Goal: Task Accomplishment & Management: Manage account settings

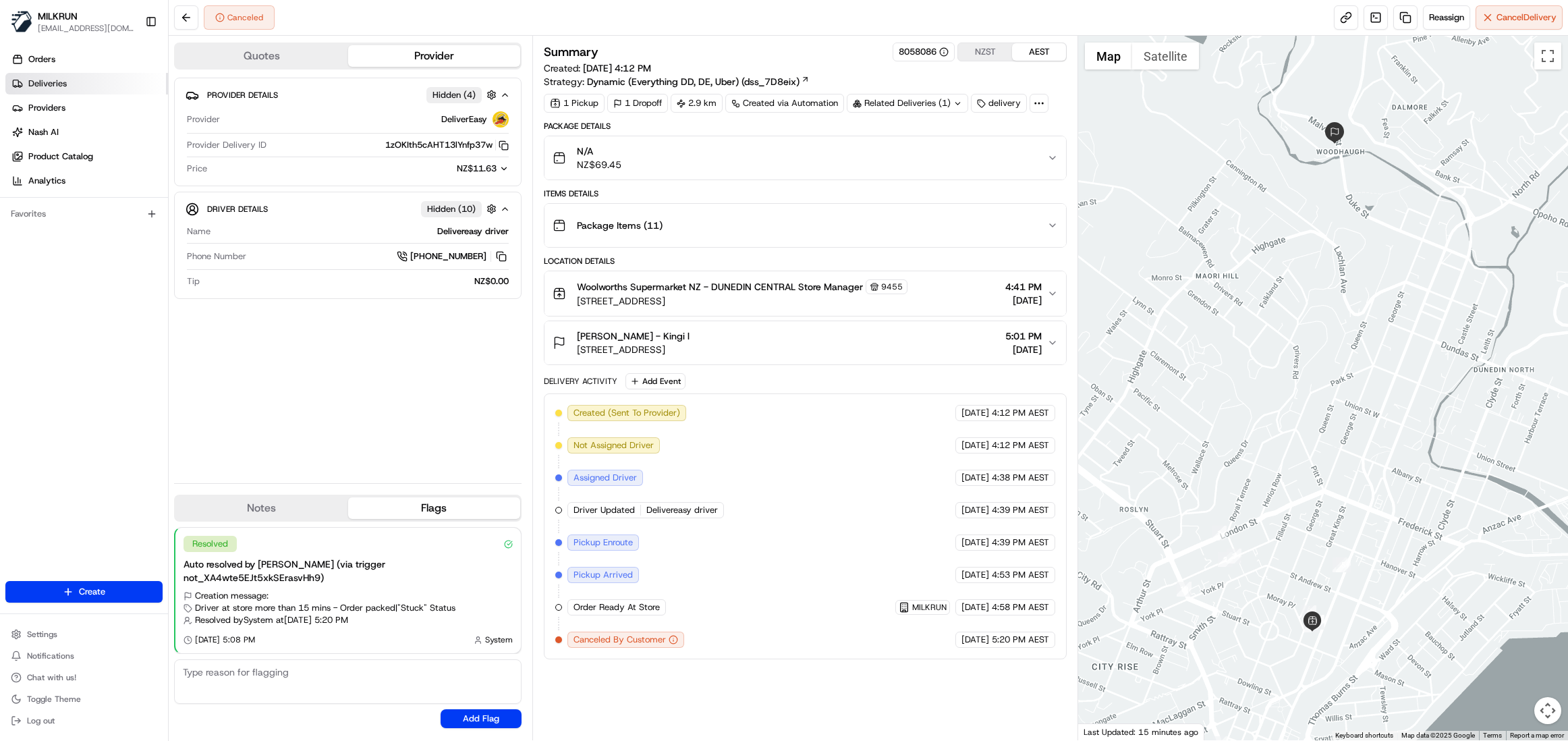
click at [62, 85] on span "Deliveries" at bounding box center [47, 83] width 39 height 12
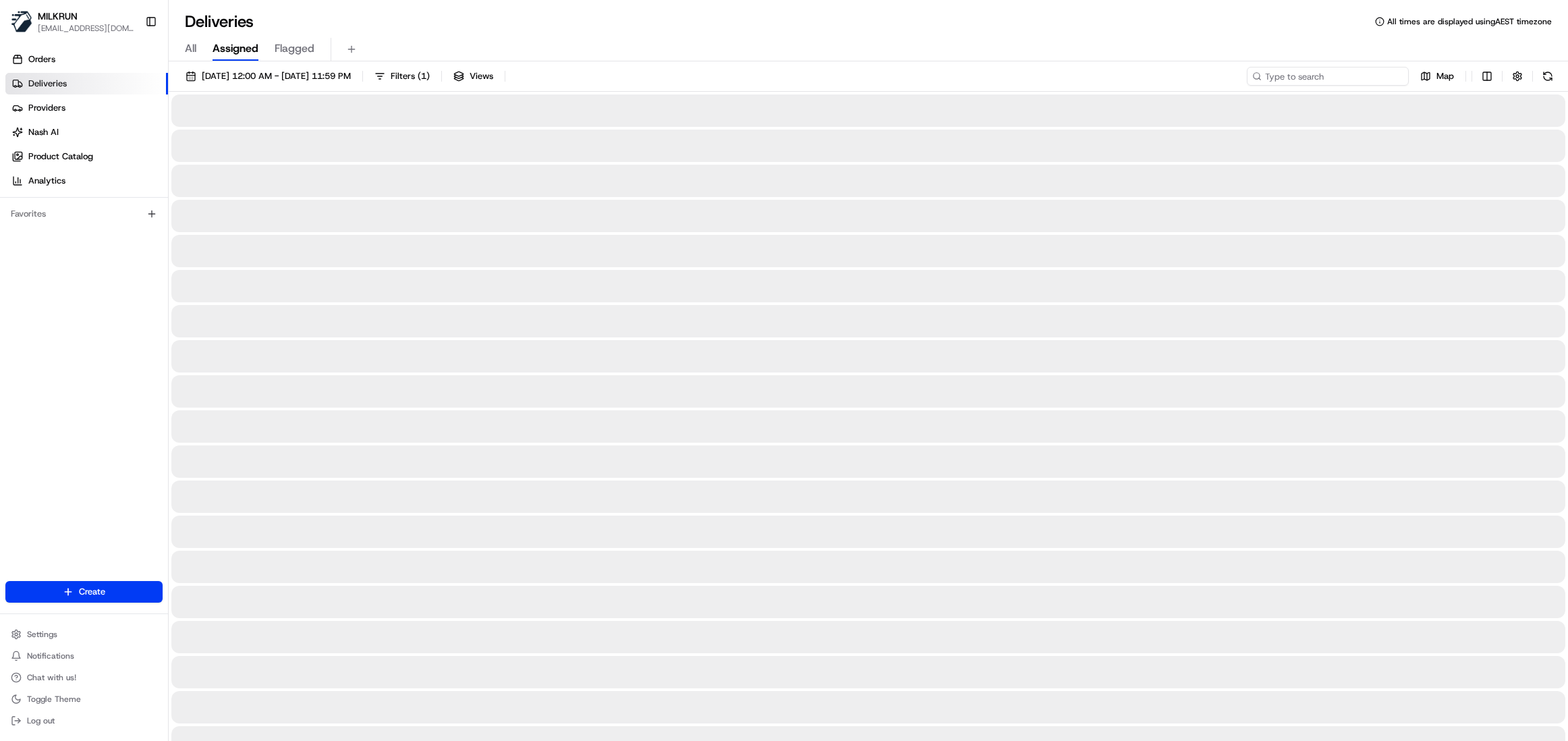
click at [1328, 80] on input at bounding box center [1328, 76] width 162 height 19
paste input "a309e2f1-ad6f-4873-ad19-4004952511b7"
type input "a309e2f1-ad6f-4873-ad19-4004952511b7"
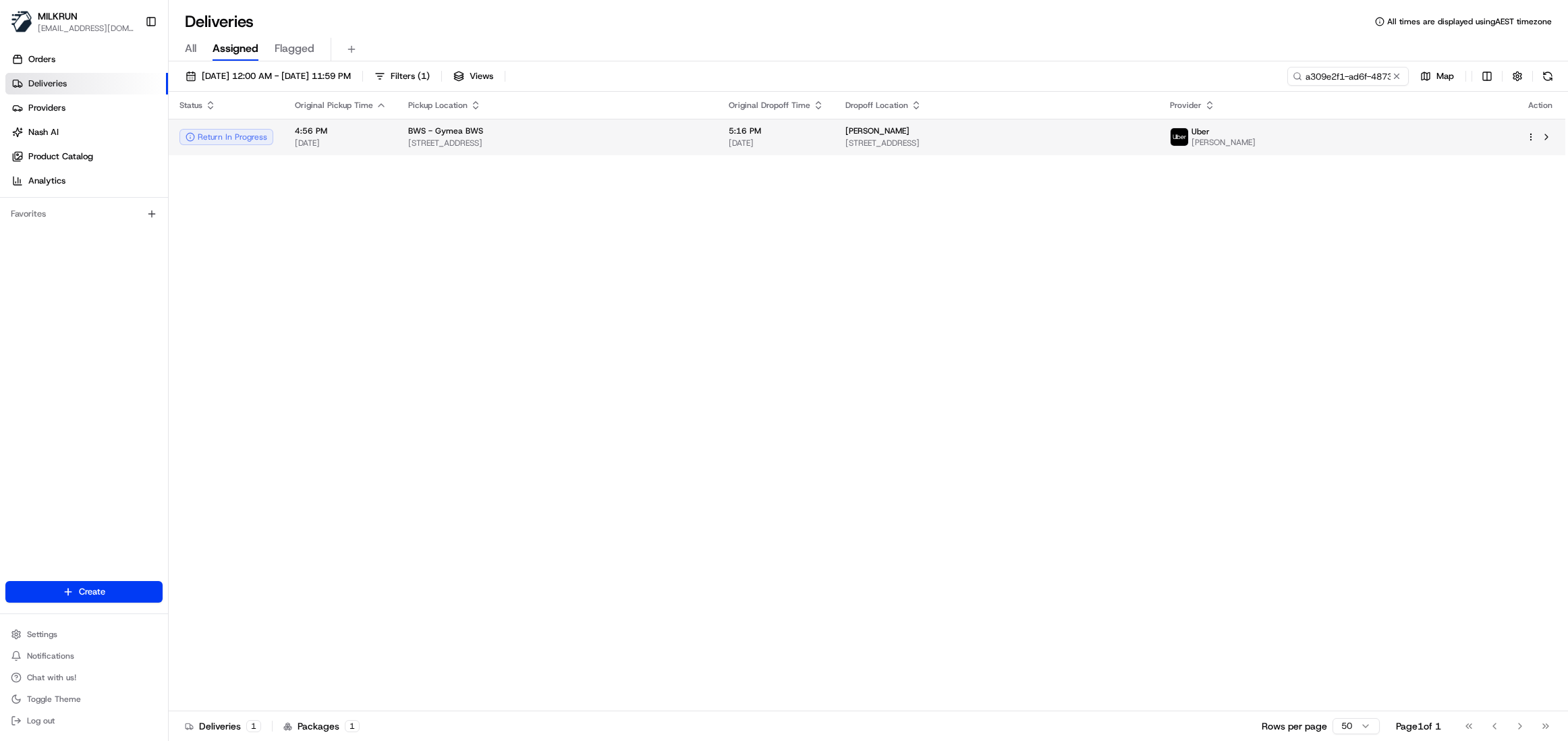
click at [835, 132] on td "5:16 PM 22/08/2025" at bounding box center [776, 137] width 117 height 37
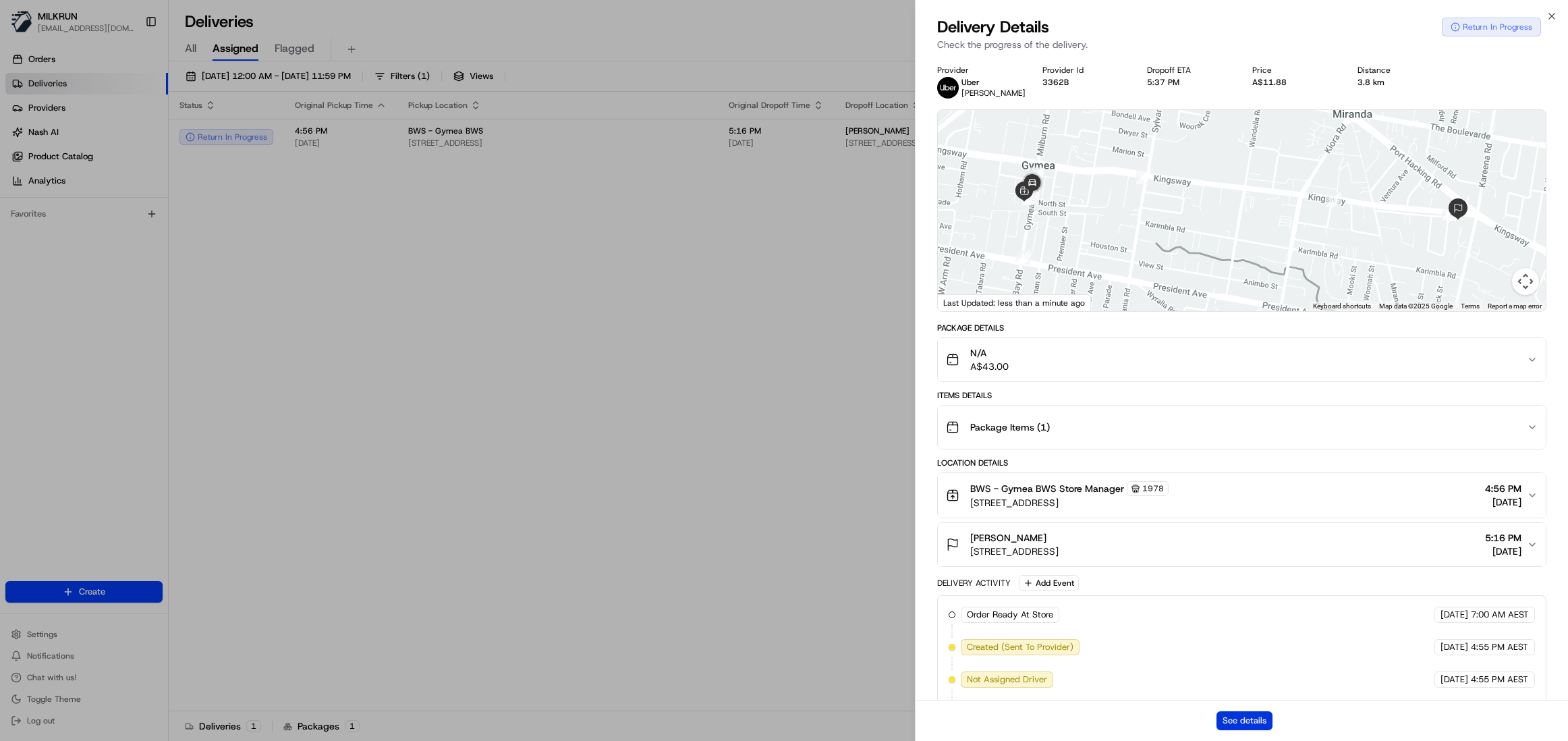
click at [1239, 720] on button "See details" at bounding box center [1244, 721] width 56 height 19
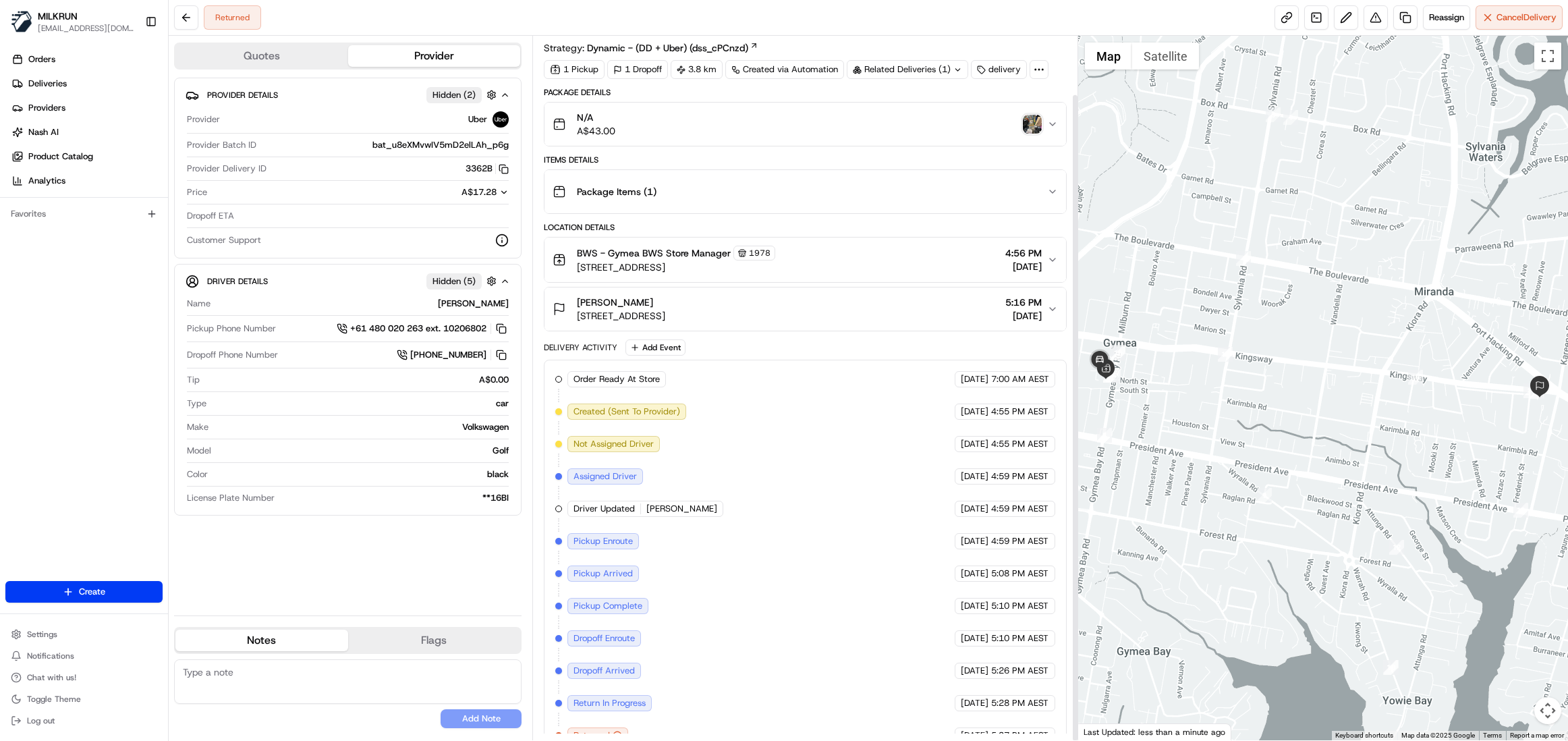
scroll to position [63, 0]
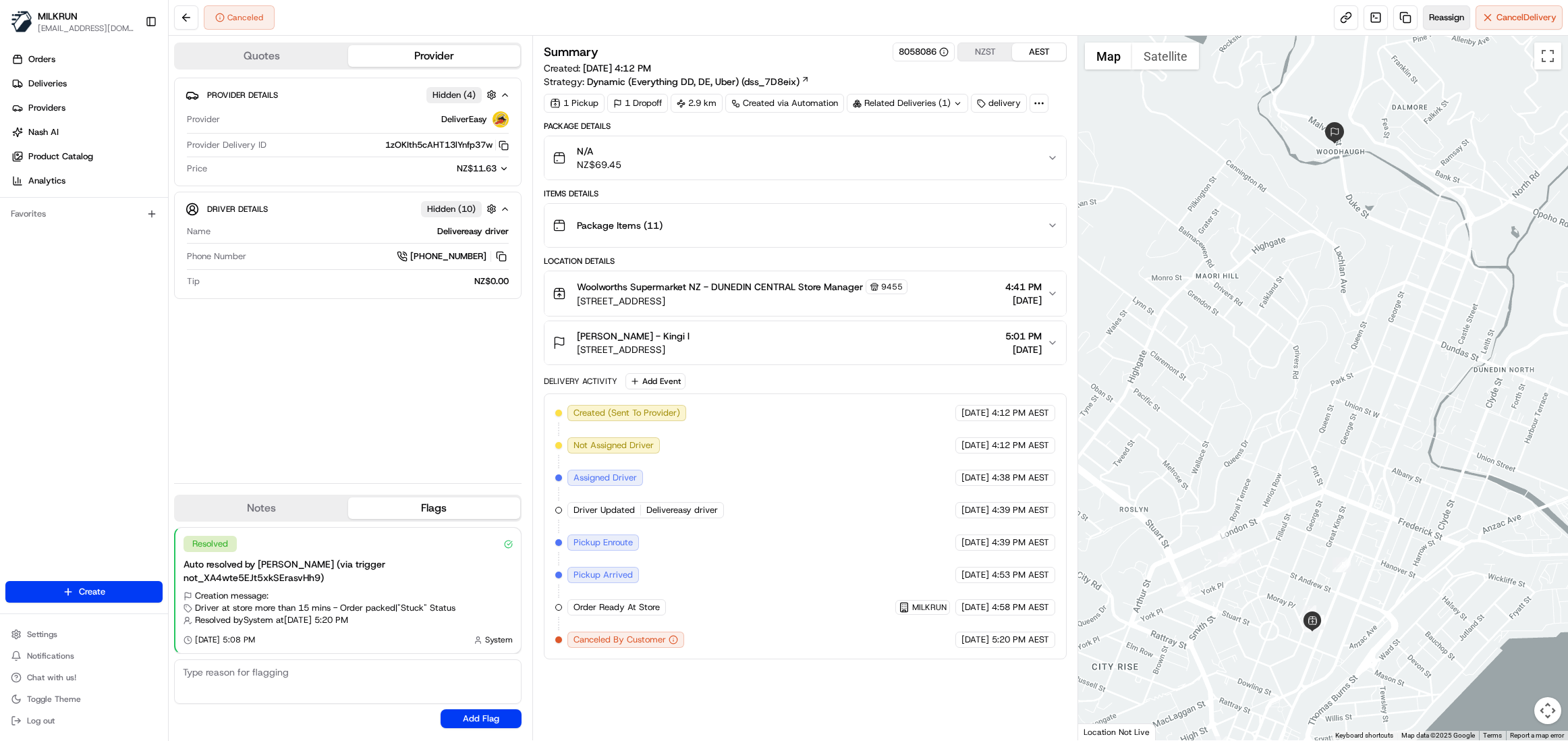
click at [1440, 21] on span "Reassign" at bounding box center [1447, 18] width 35 height 12
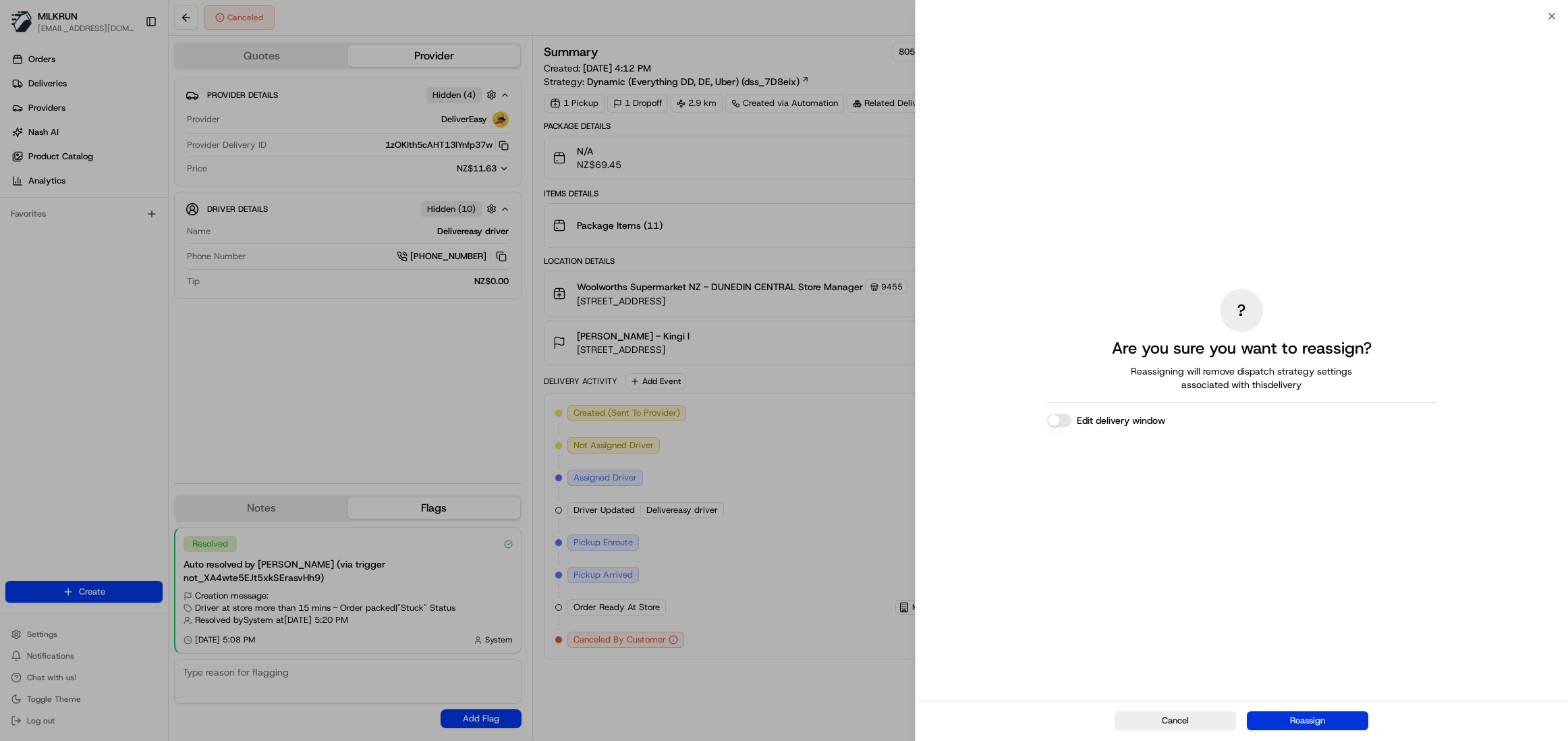
click at [1296, 715] on button "Reassign" at bounding box center [1307, 721] width 121 height 19
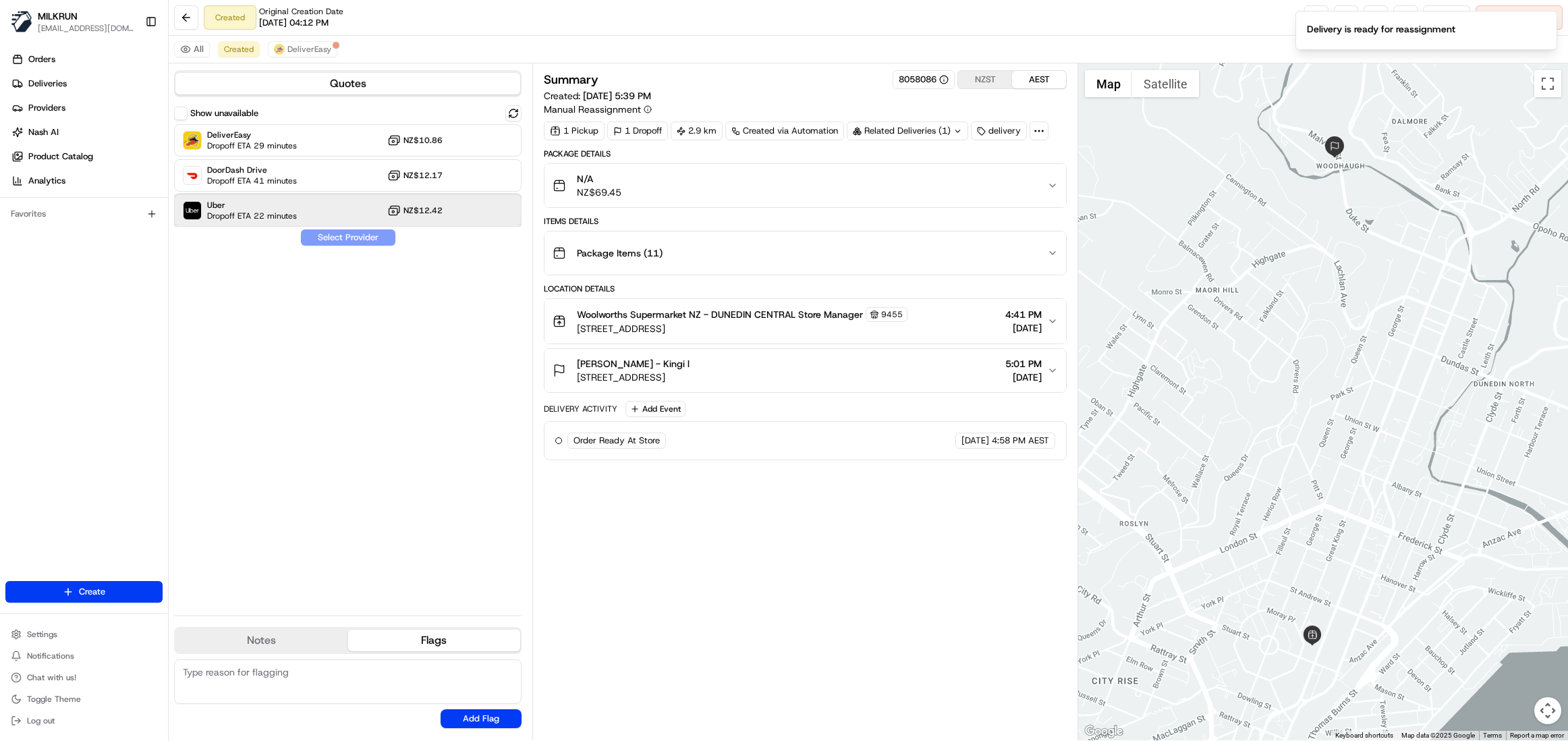
click at [228, 205] on span "Uber" at bounding box center [252, 205] width 90 height 11
click at [334, 240] on button "Assign Provider" at bounding box center [348, 238] width 96 height 16
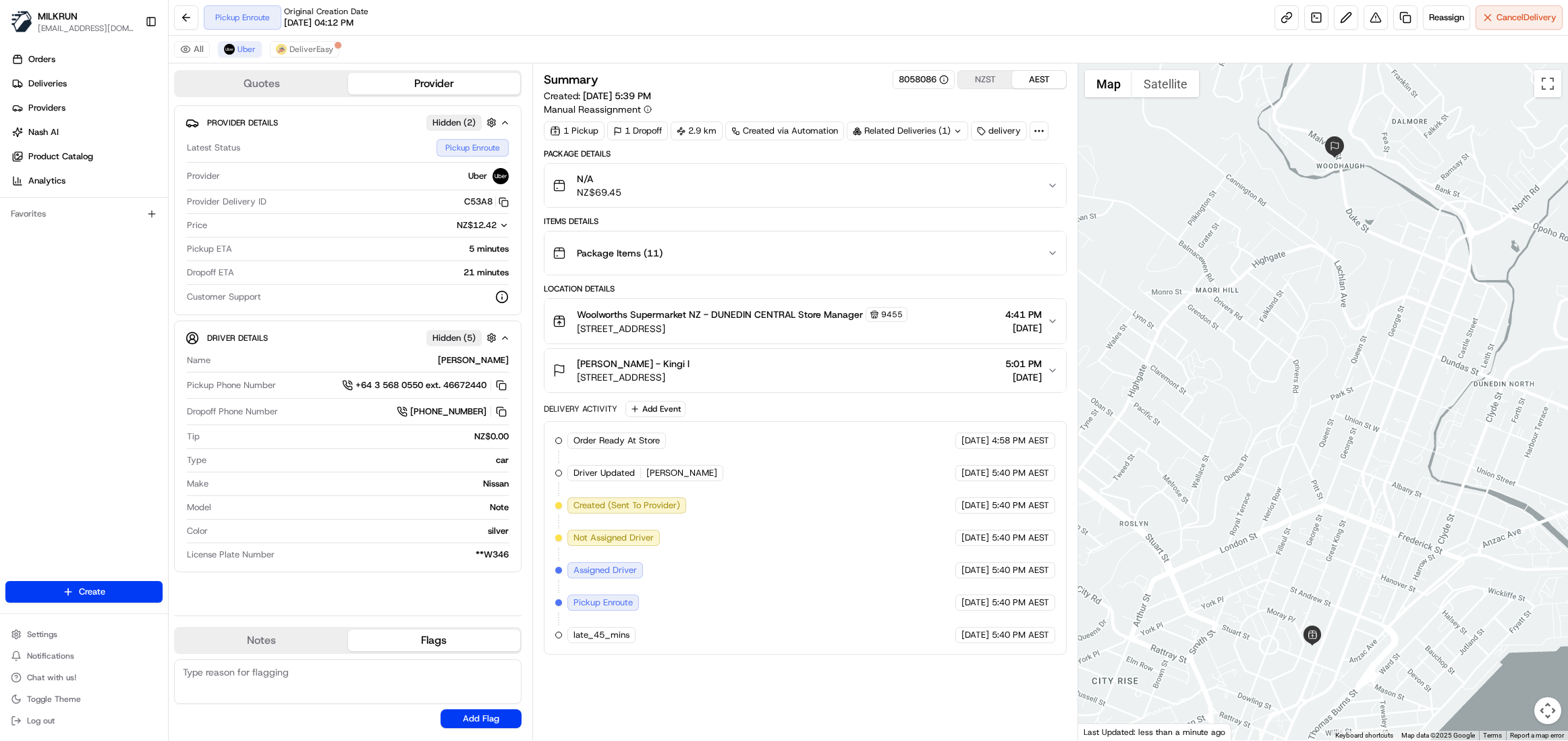
click at [830, 599] on div "Order Ready At Store MILKRUN 22/08/2025 4:58 PM AEST Driver Updated Adewale B. …" at bounding box center [805, 537] width 500 height 210
click at [1552, 712] on button "Map camera controls" at bounding box center [1548, 710] width 27 height 27
click at [1520, 711] on button "Zoom out" at bounding box center [1514, 710] width 27 height 27
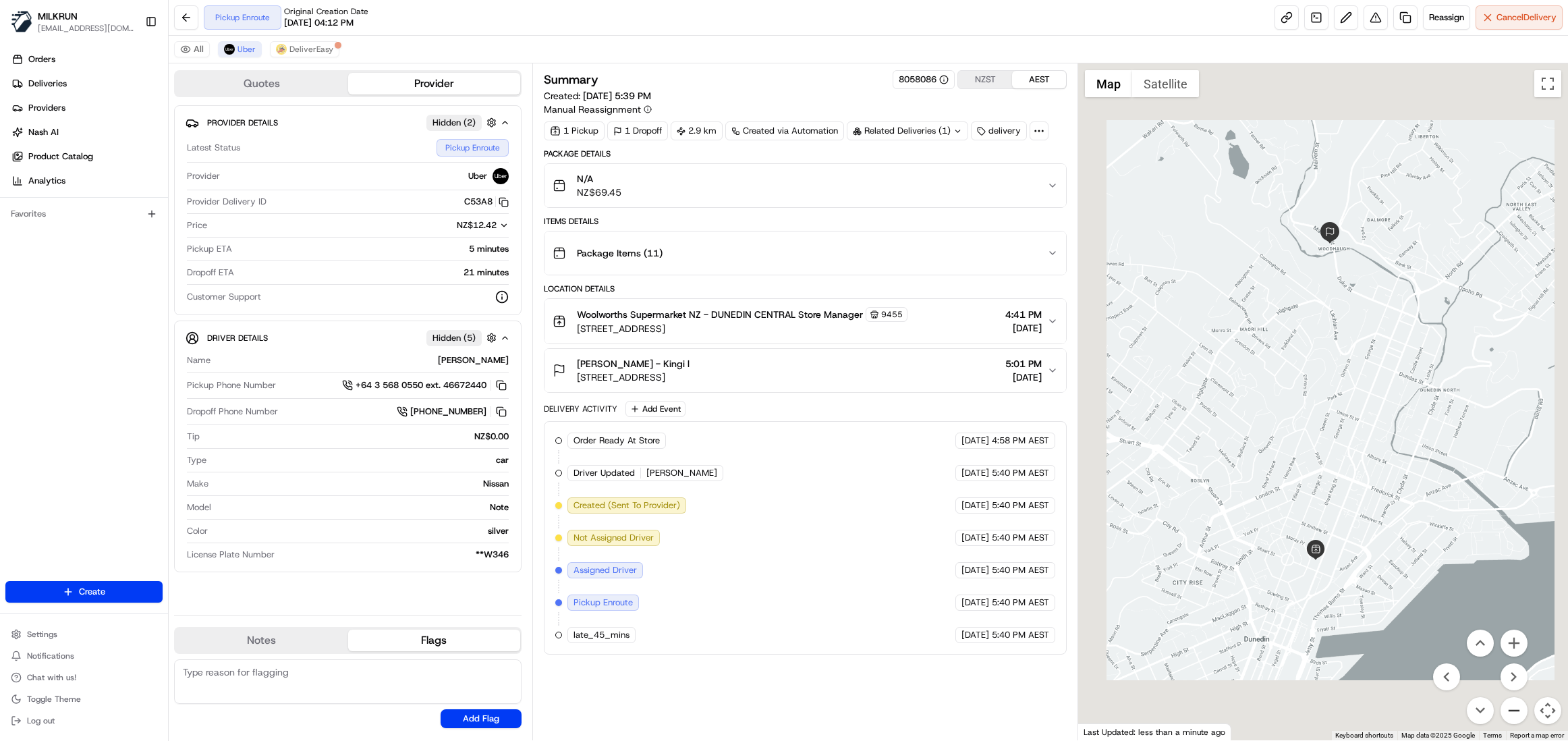
click at [1520, 711] on button "Zoom out" at bounding box center [1514, 710] width 27 height 27
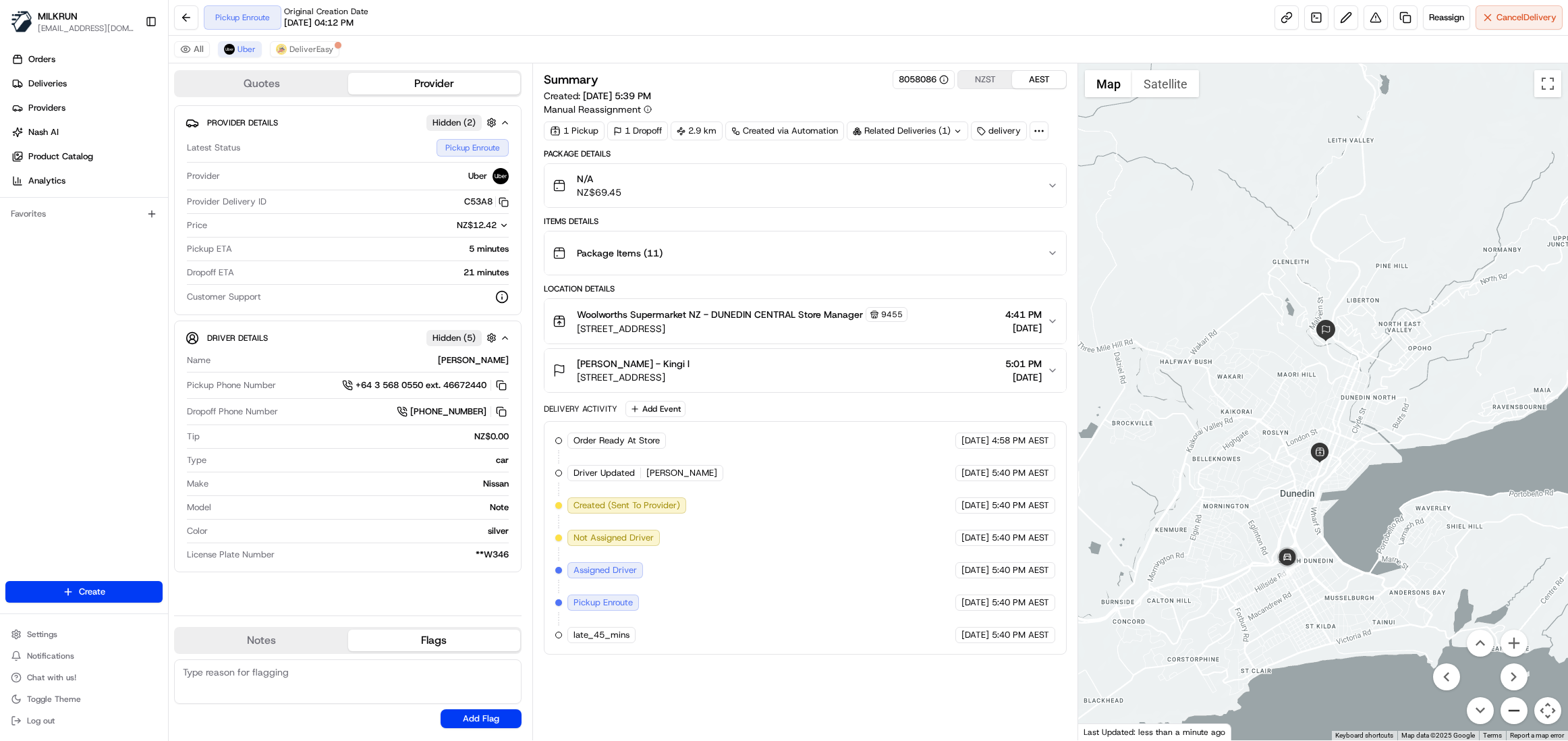
click at [1520, 711] on button "Zoom out" at bounding box center [1514, 710] width 27 height 27
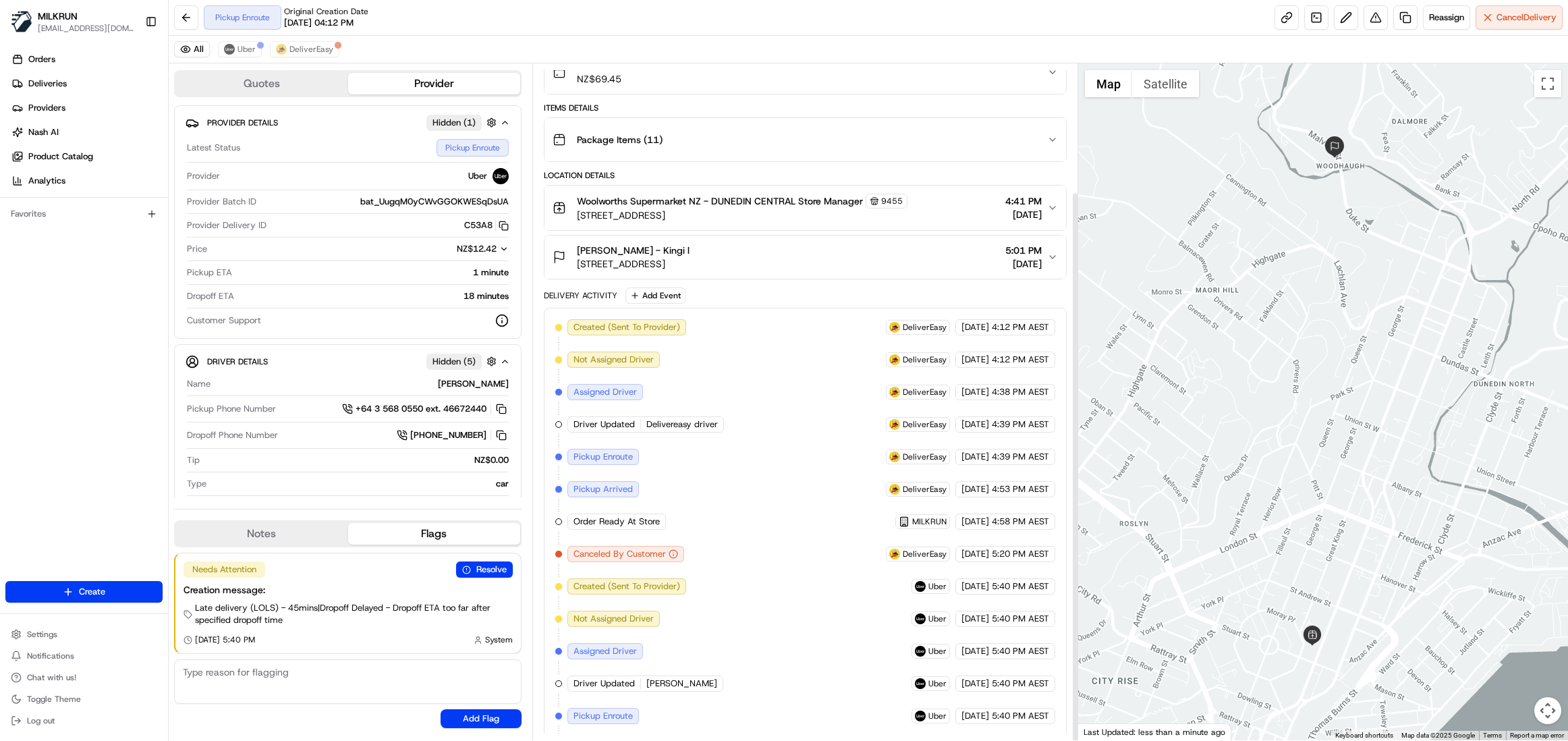
scroll to position [157, 0]
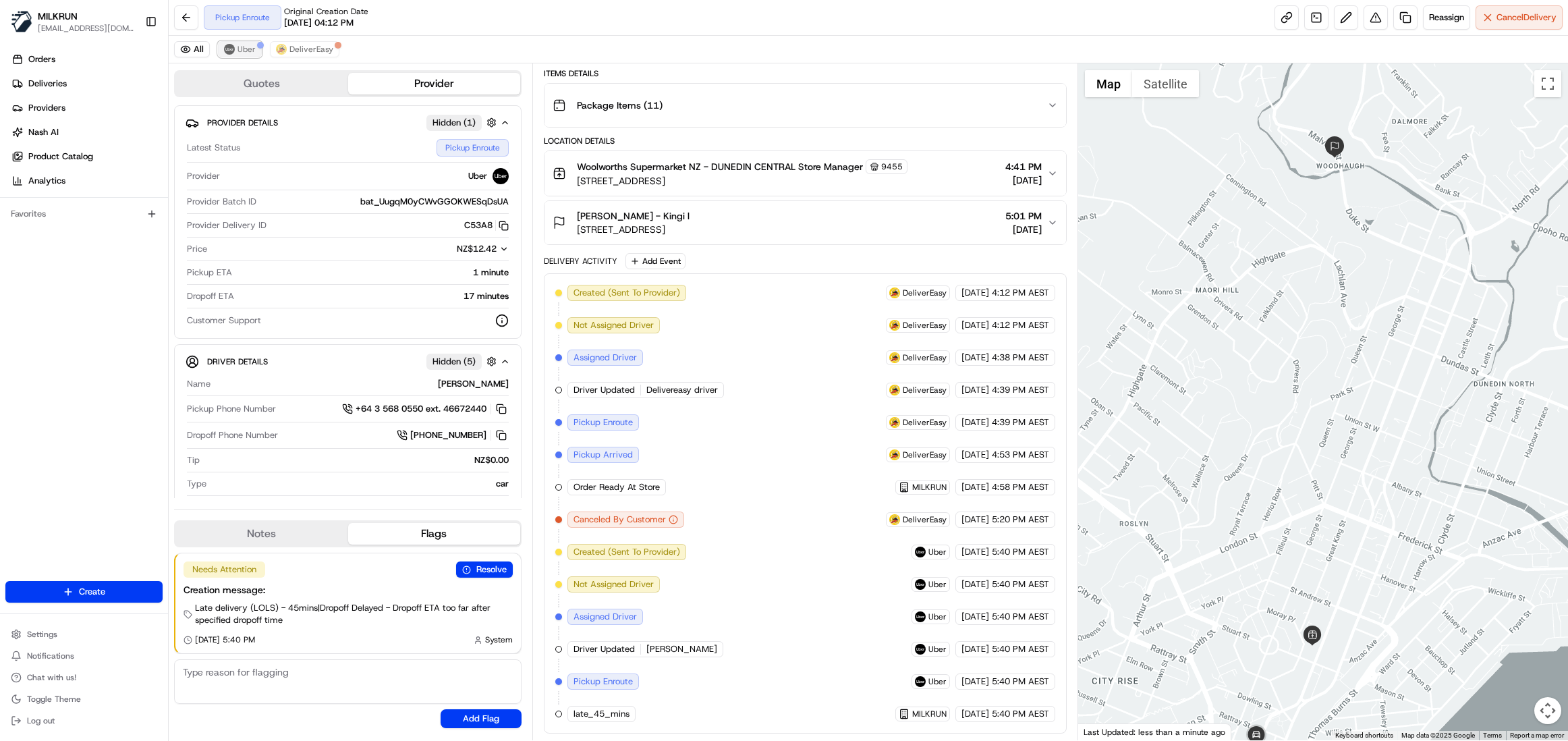
click at [241, 46] on span "Uber" at bounding box center [246, 50] width 18 height 11
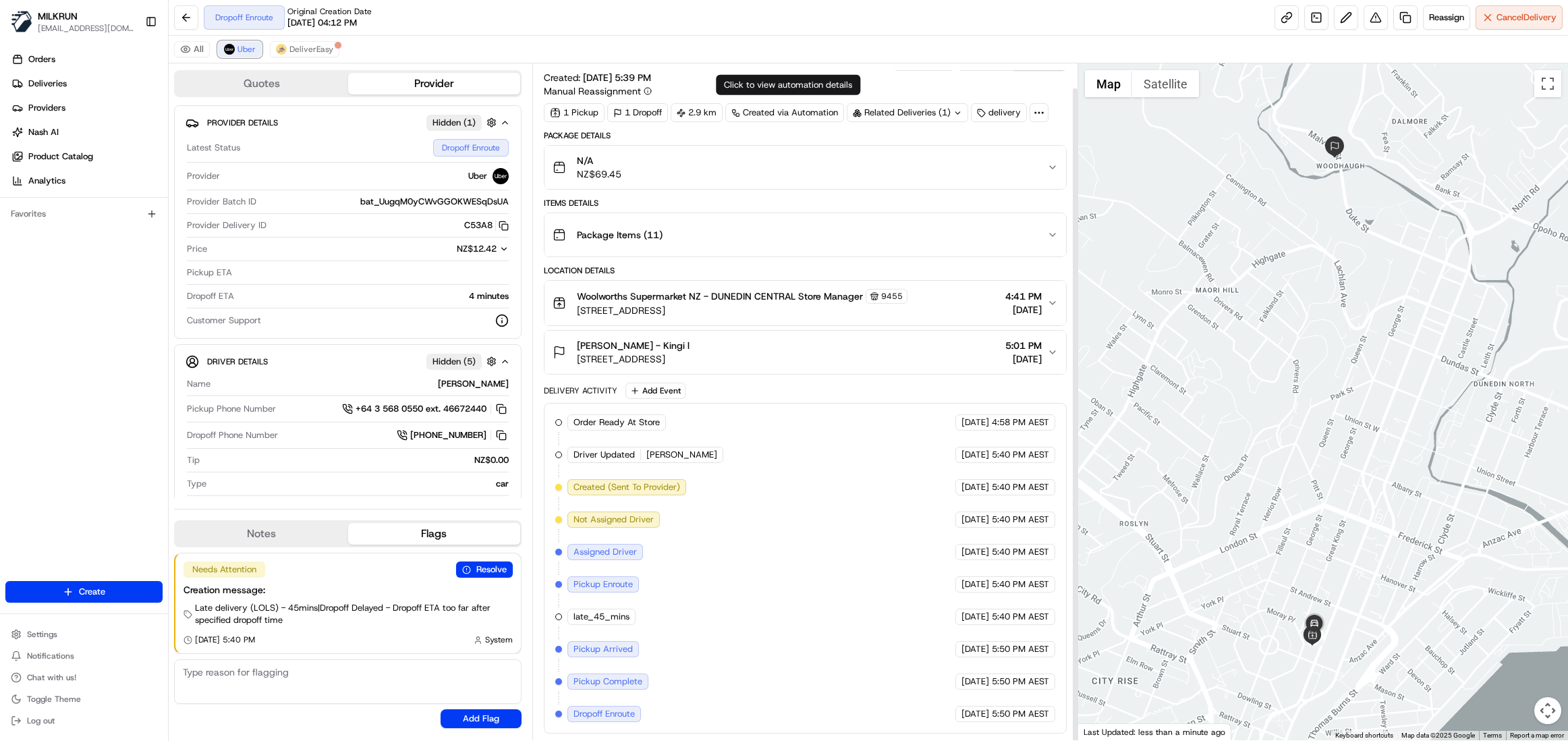
scroll to position [26, 0]
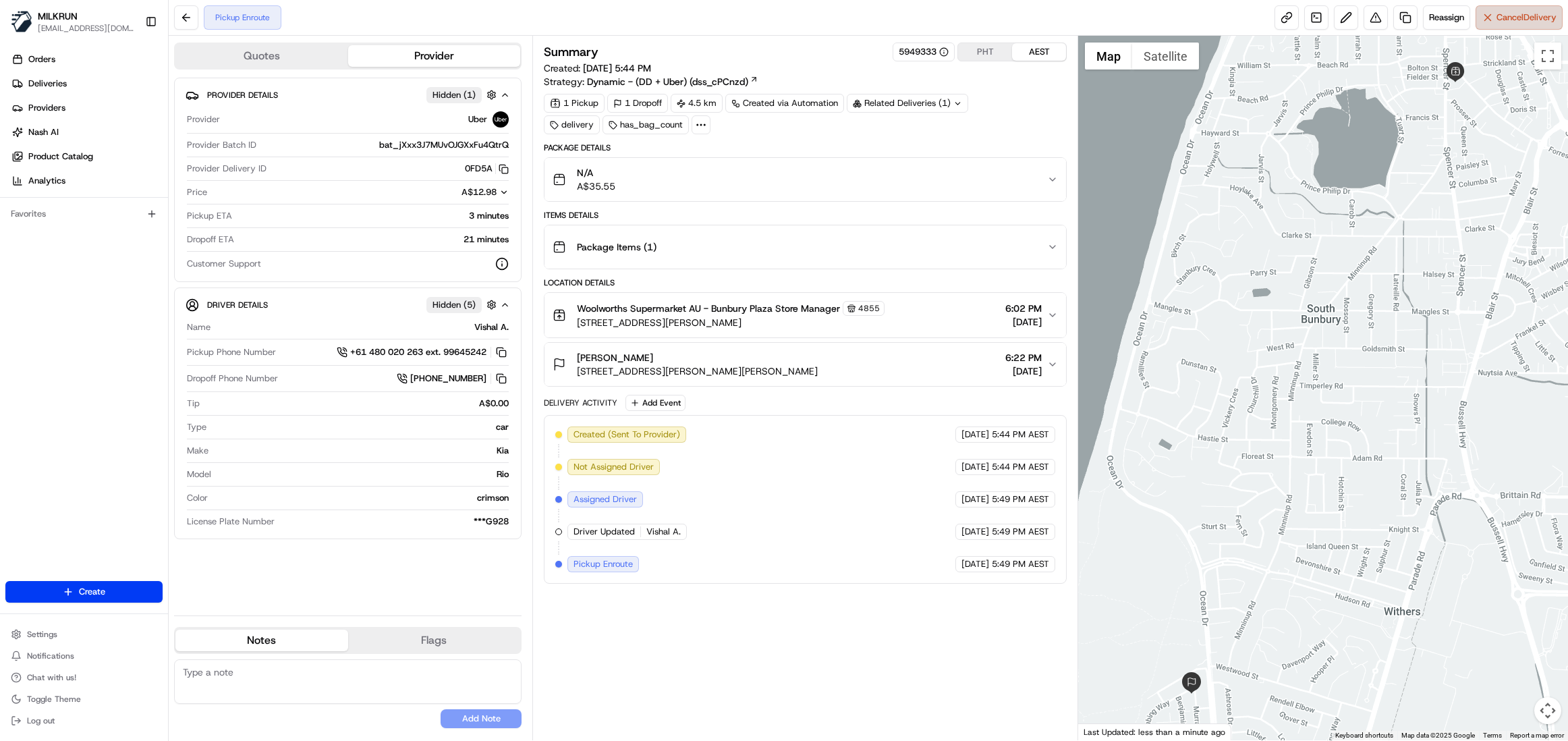
click at [1510, 18] on span "Cancel Delivery" at bounding box center [1527, 18] width 60 height 12
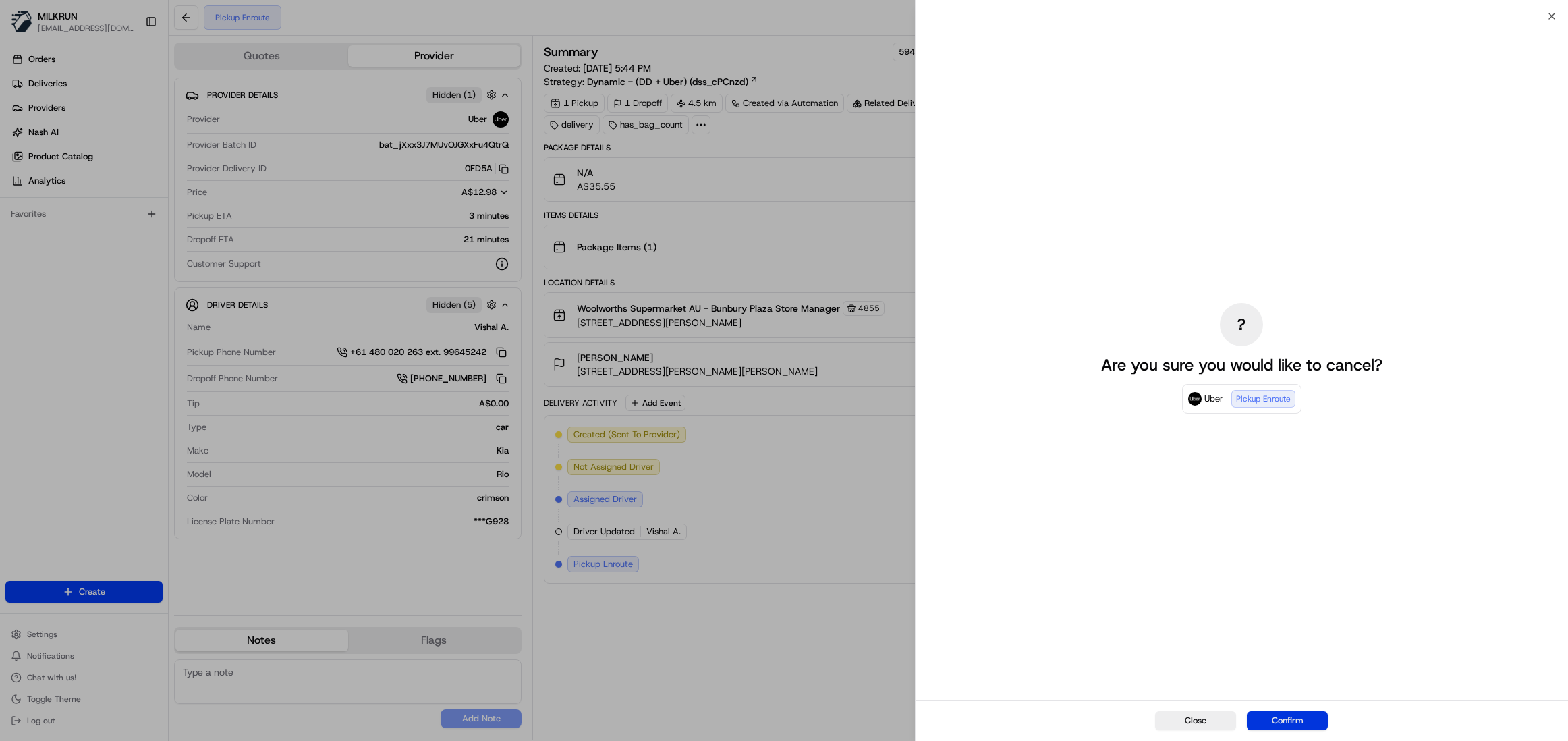
click at [1269, 725] on button "Confirm" at bounding box center [1287, 721] width 81 height 19
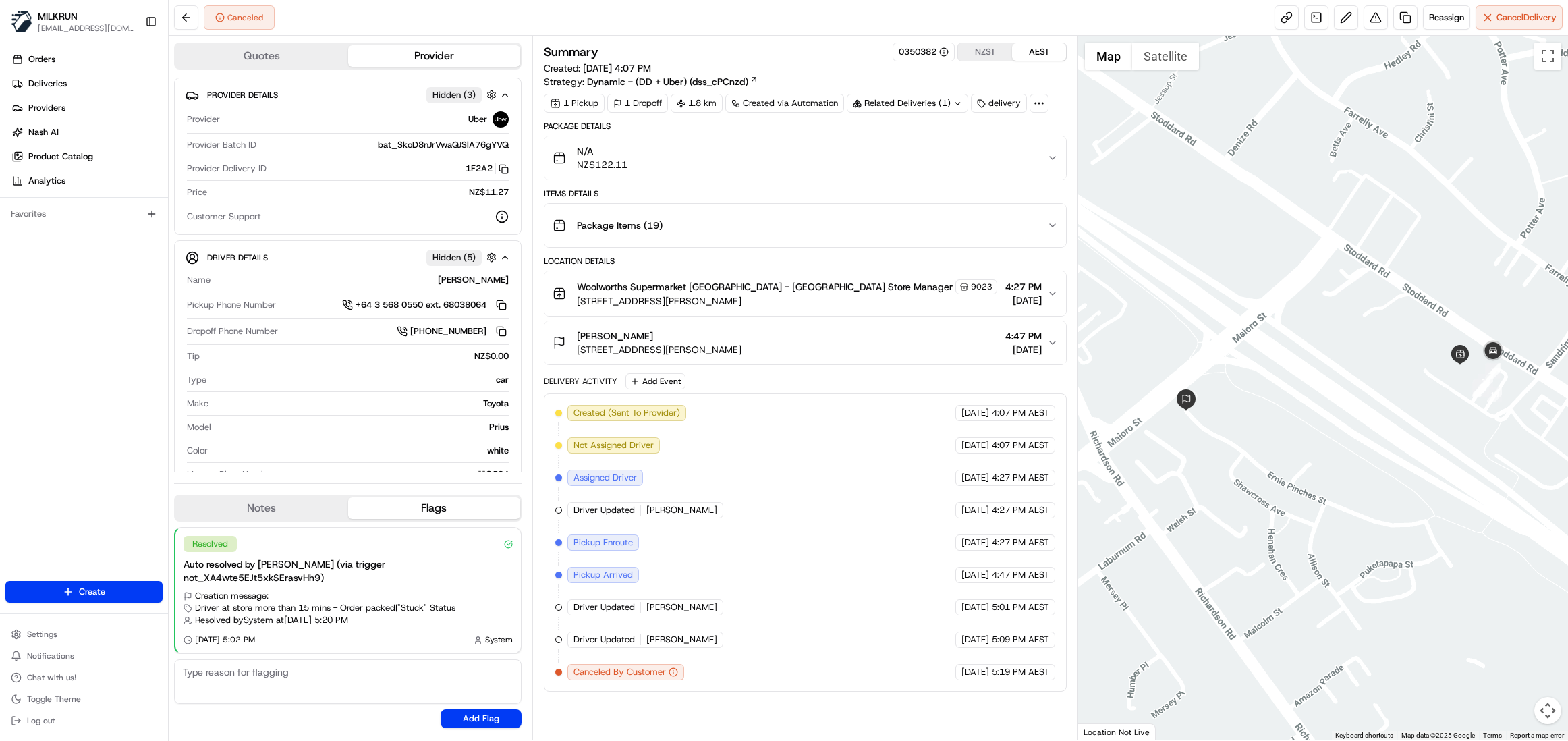
click at [41, 432] on div "Orders Deliveries Providers [PERSON_NAME] Product Catalog Analytics Favorites" at bounding box center [84, 316] width 168 height 546
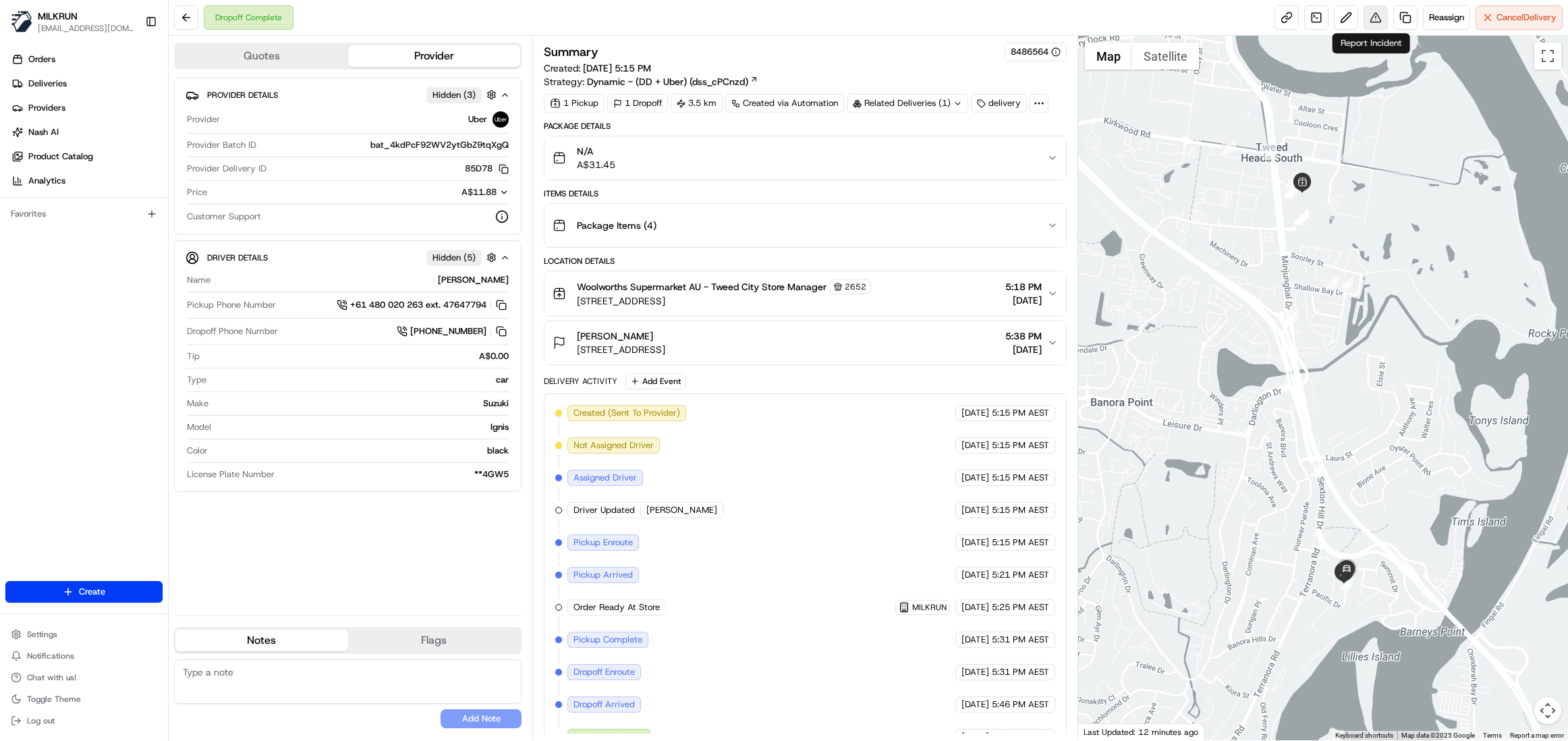
click at [1371, 23] on button at bounding box center [1376, 18] width 24 height 24
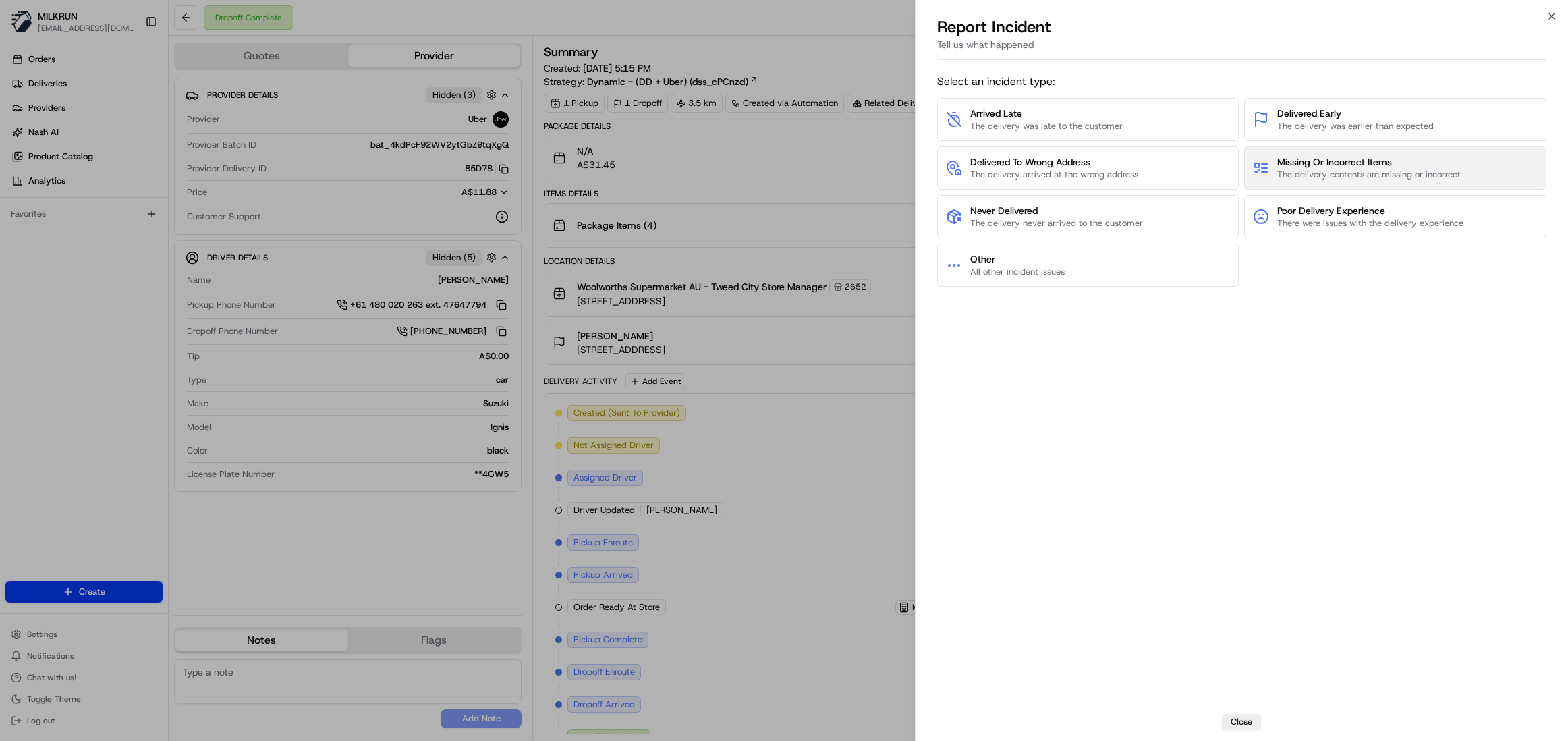
click at [1335, 176] on span "The delivery contents are missing or incorrect" at bounding box center [1369, 175] width 183 height 12
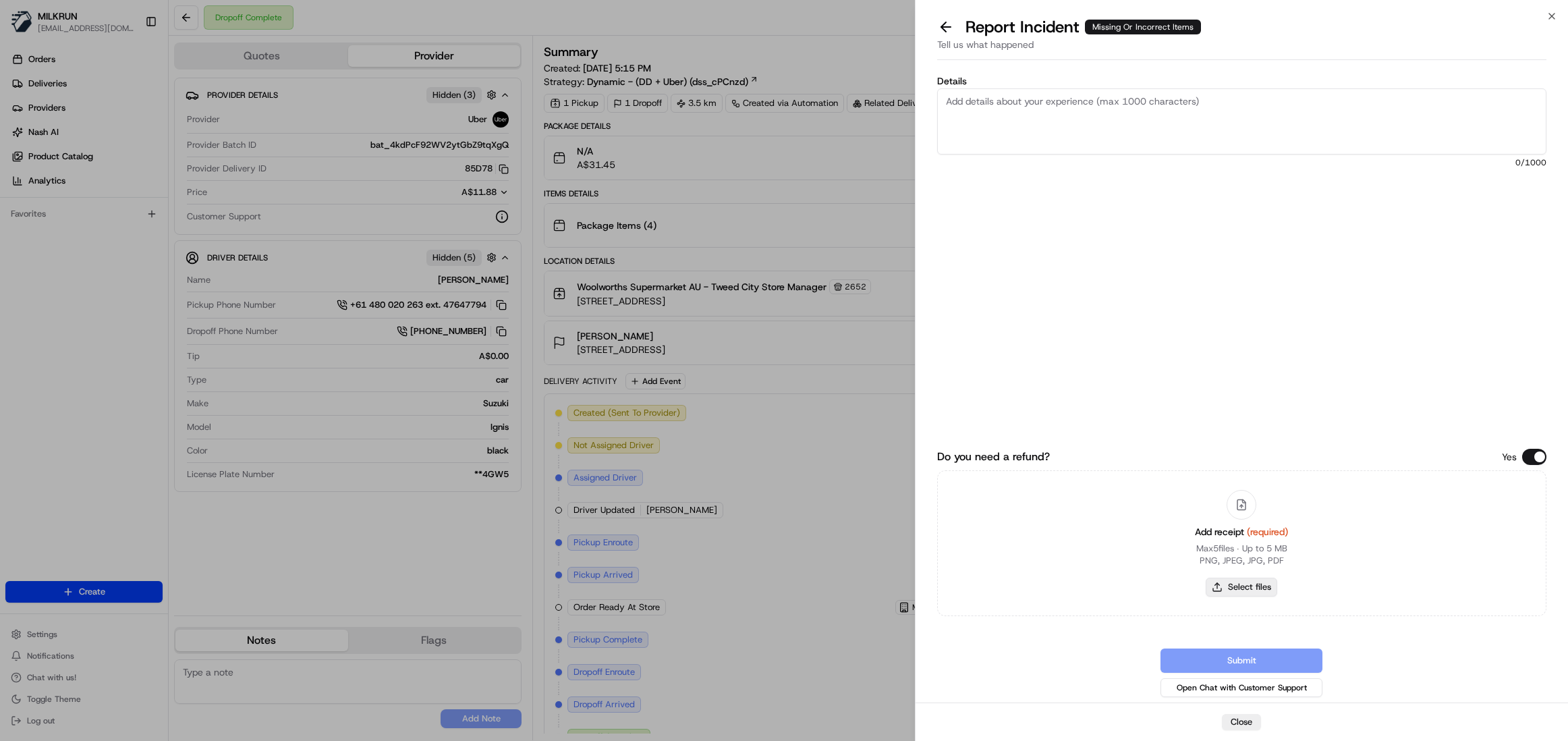
click at [1242, 590] on button "Select files" at bounding box center [1241, 587] width 71 height 19
type input "C:\fakepath\daniela coates.pdf"
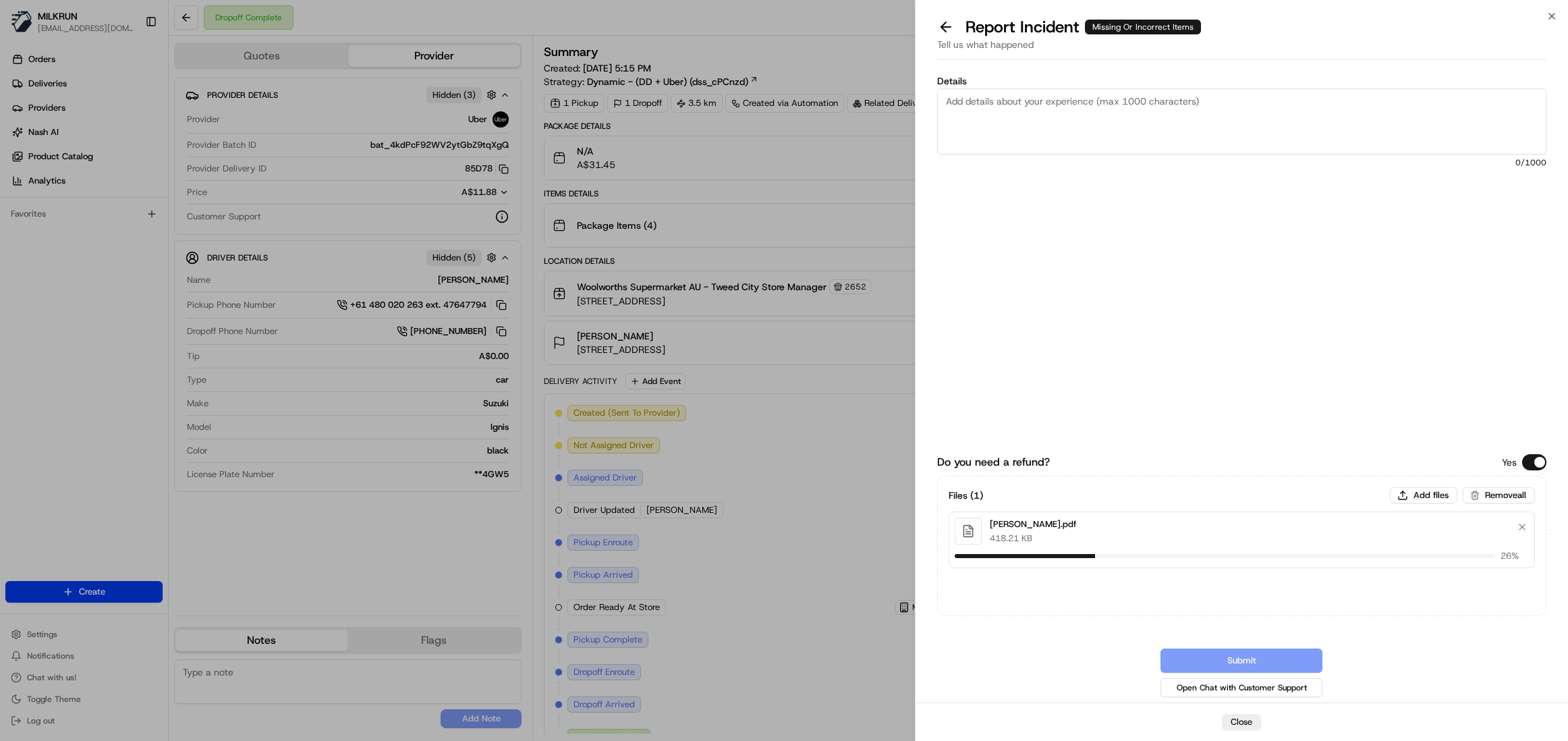
drag, startPoint x: 1004, startPoint y: 115, endPoint x: 1020, endPoint y: 105, distance: 18.9
click at [1004, 115] on textarea "Details" at bounding box center [1242, 121] width 609 height 66
type textarea "Hi team please review and process BA. Cx did nor receive her order."
click at [1266, 656] on button "Submit" at bounding box center [1241, 661] width 162 height 24
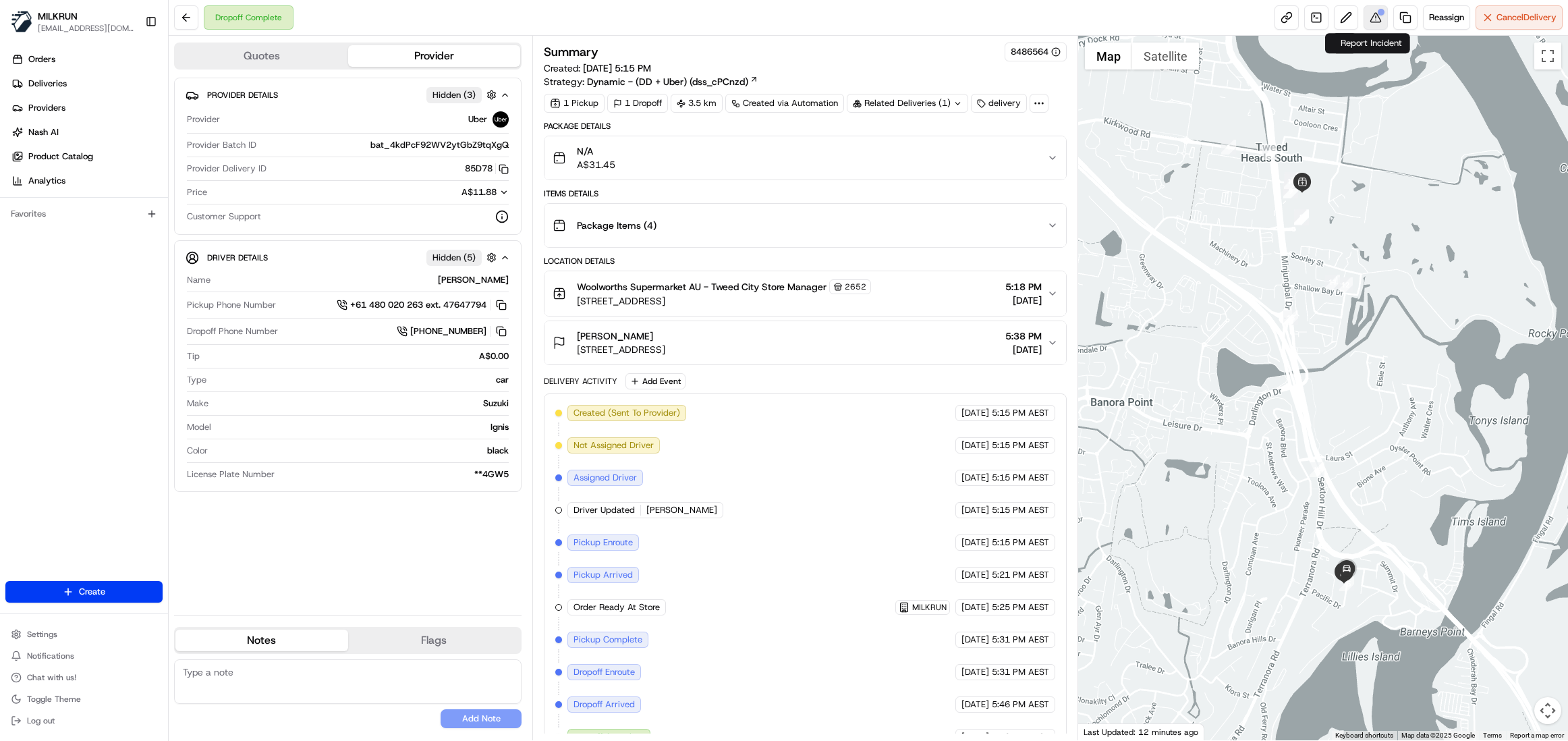
click at [1369, 12] on button at bounding box center [1376, 18] width 24 height 24
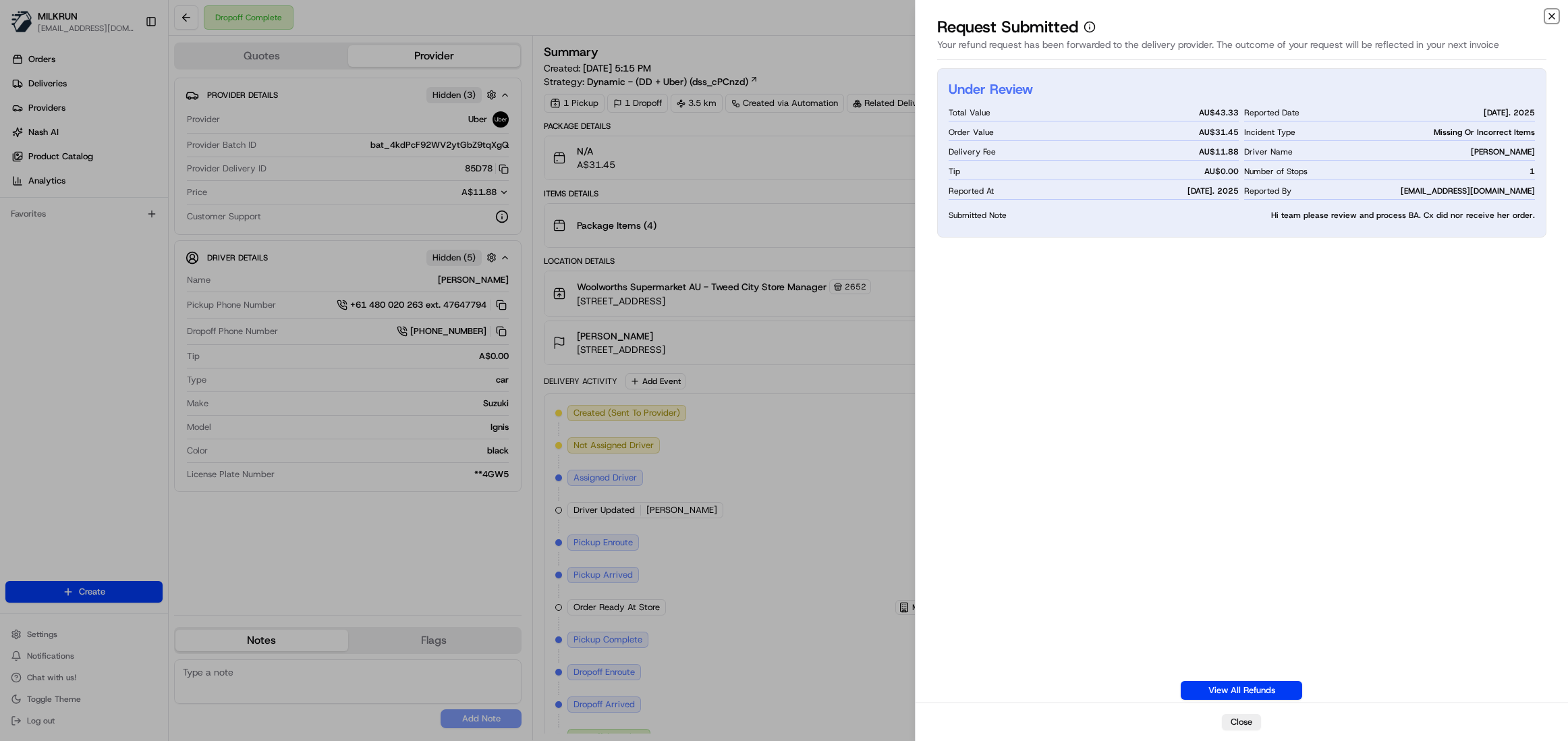
click at [1547, 18] on icon "button" at bounding box center [1552, 16] width 11 height 11
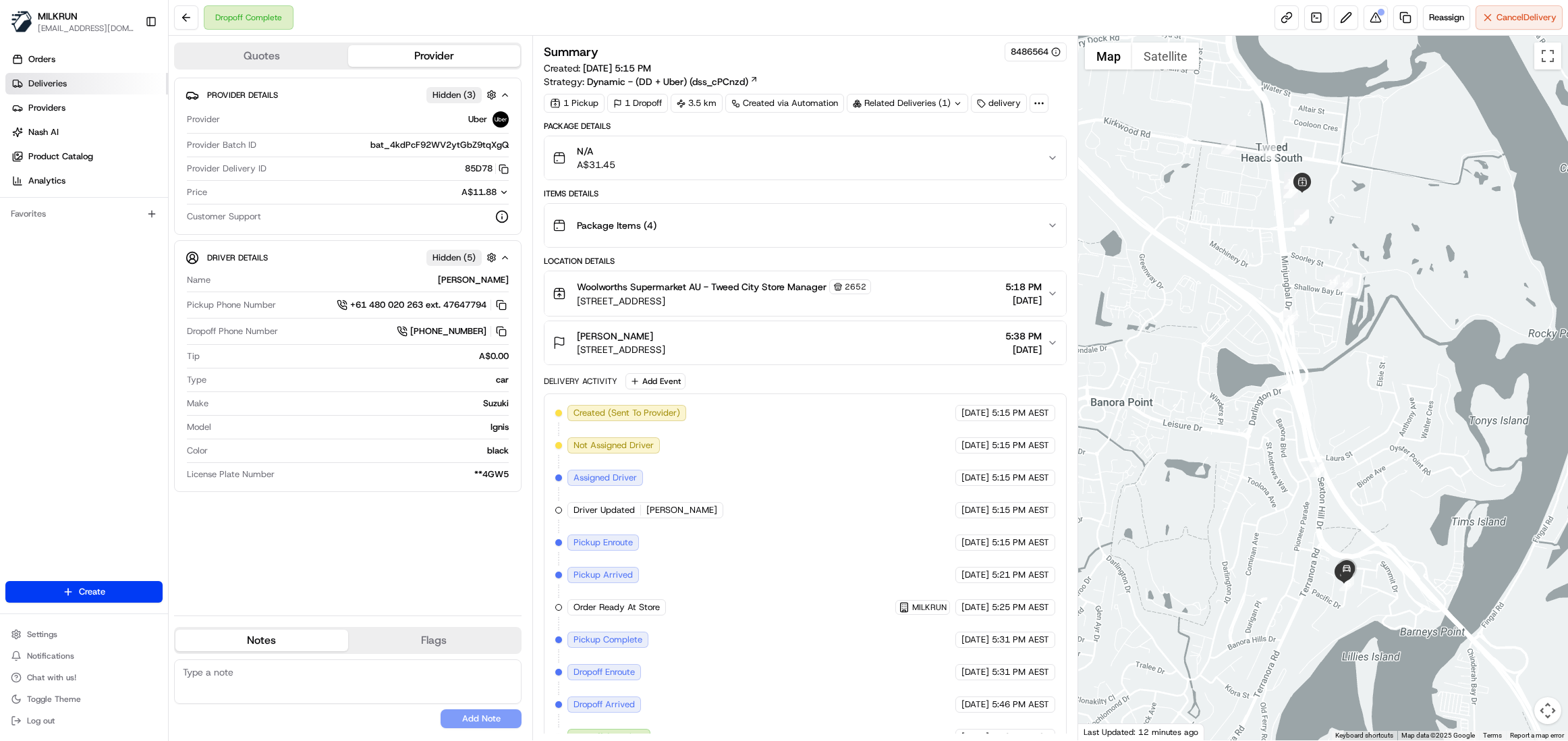
click at [46, 85] on span "Deliveries" at bounding box center [47, 83] width 39 height 12
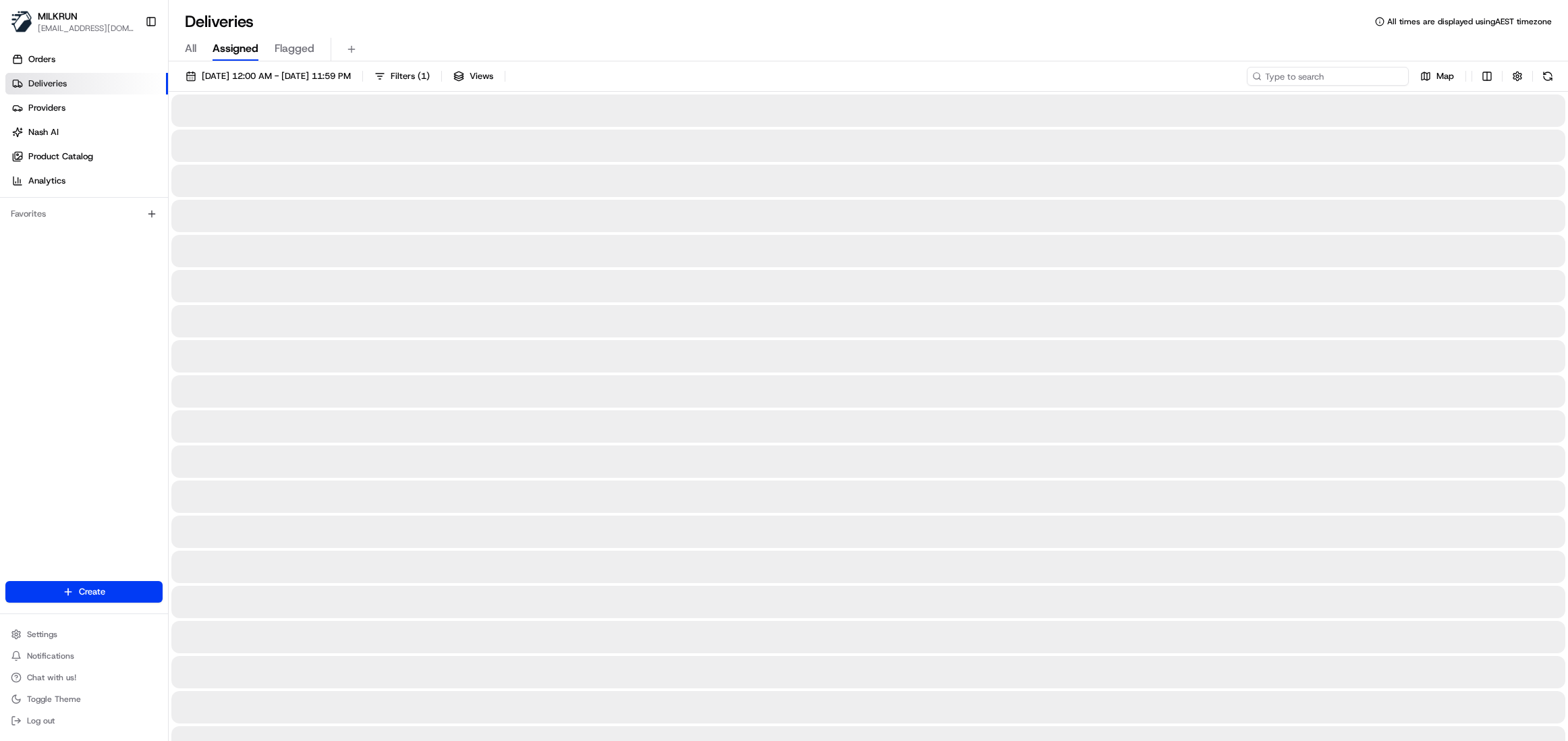
click at [1366, 71] on input at bounding box center [1328, 76] width 162 height 19
paste input "5c5d711d-a9de-4e3b-affe-b79c6ef941d5"
type input "5c5d711d-a9de-4e3b-affe-b79c6ef941d5"
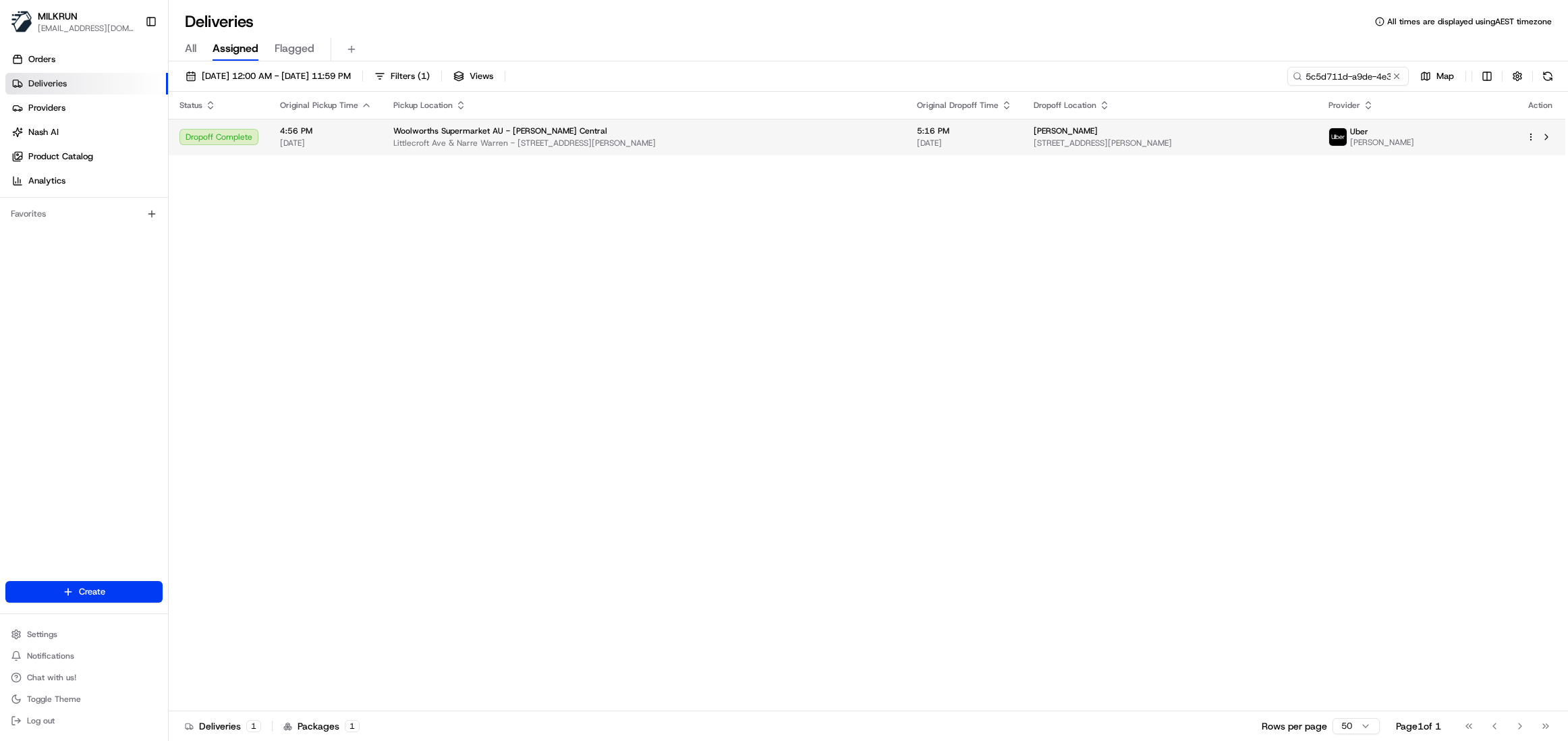
click at [1139, 140] on span "[STREET_ADDRESS][PERSON_NAME]" at bounding box center [1170, 143] width 273 height 11
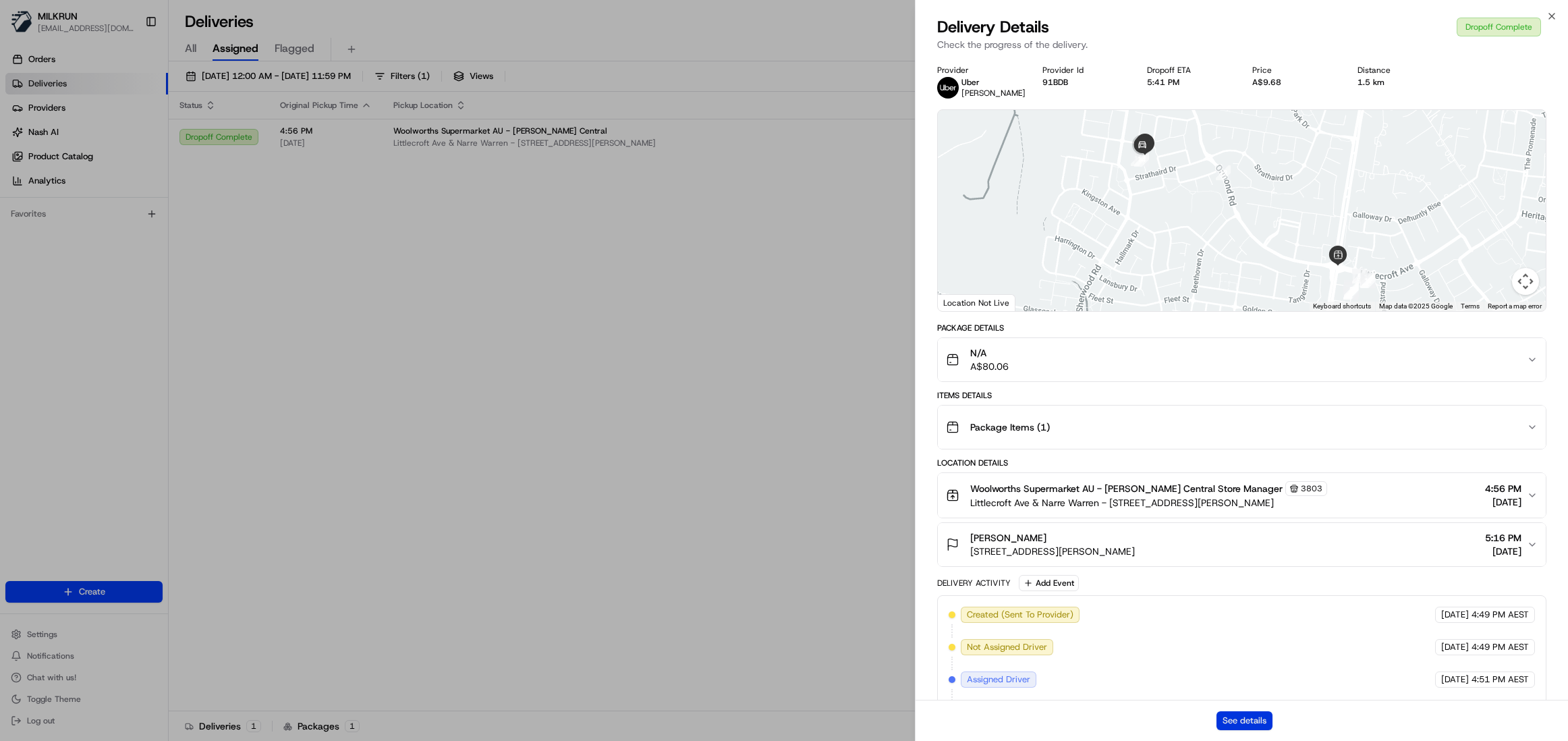
click at [1240, 723] on button "See details" at bounding box center [1244, 721] width 56 height 19
